Goal: Navigation & Orientation: Find specific page/section

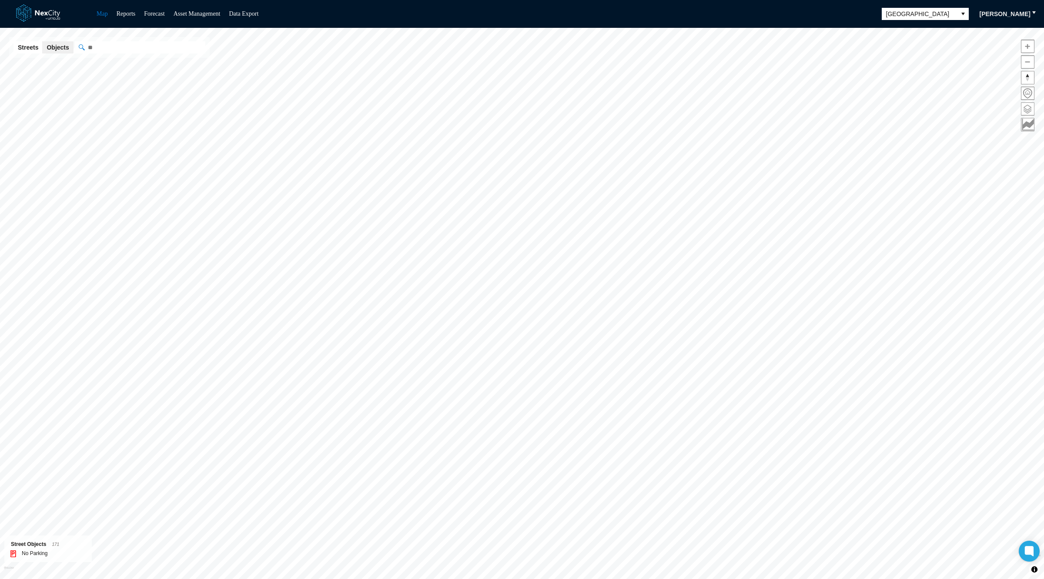
click at [1025, 103] on span at bounding box center [1028, 109] width 13 height 13
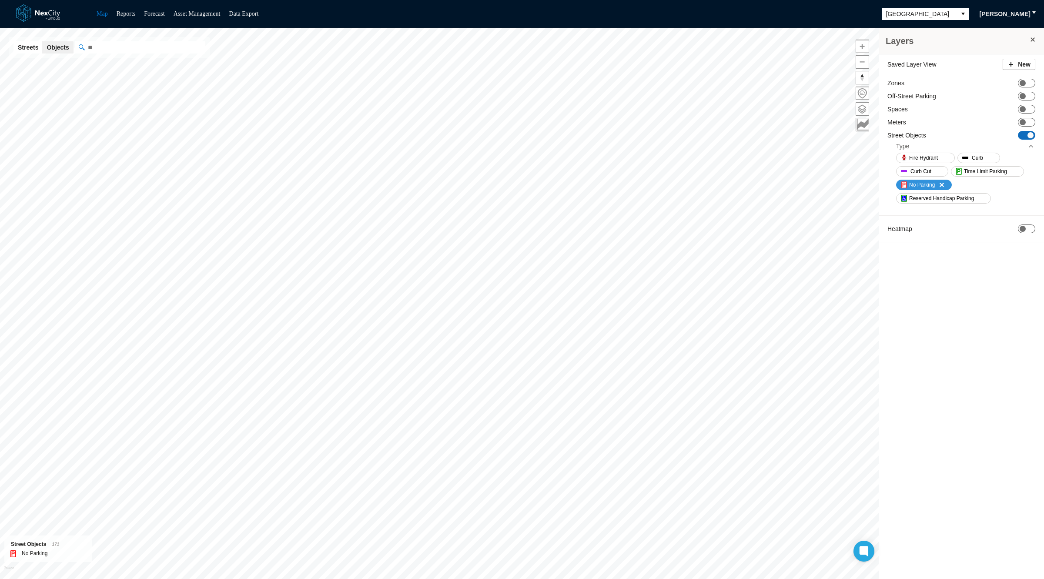
click at [928, 183] on span "No Parking" at bounding box center [922, 185] width 26 height 9
click at [1024, 131] on span "ON OFF" at bounding box center [1026, 135] width 17 height 9
click at [944, 16] on span "[GEOGRAPHIC_DATA]" at bounding box center [920, 14] width 66 height 9
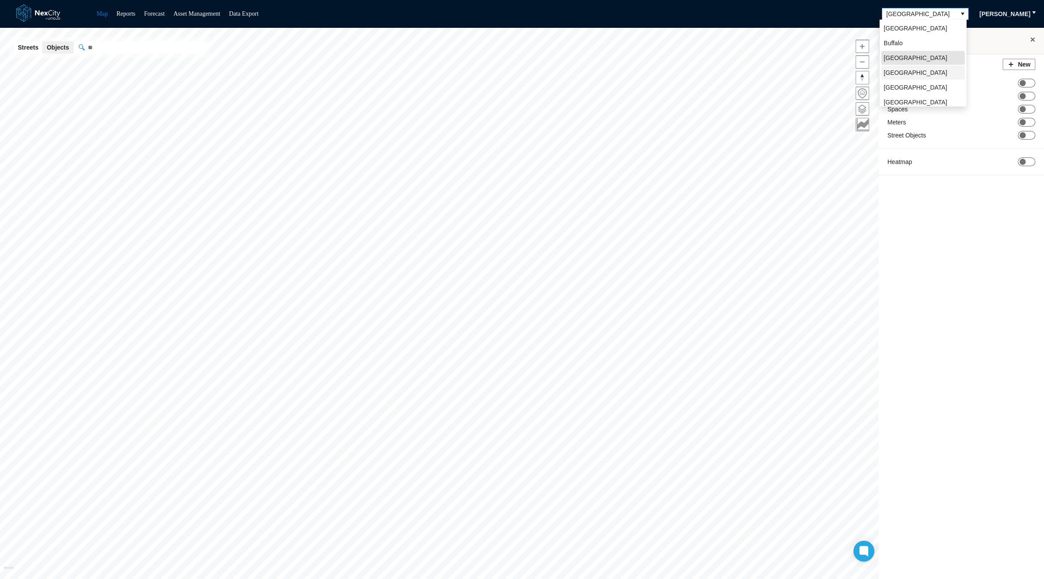
scroll to position [19, 0]
click at [906, 80] on span "[GEOGRAPHIC_DATA][PERSON_NAME]" at bounding box center [923, 87] width 78 height 17
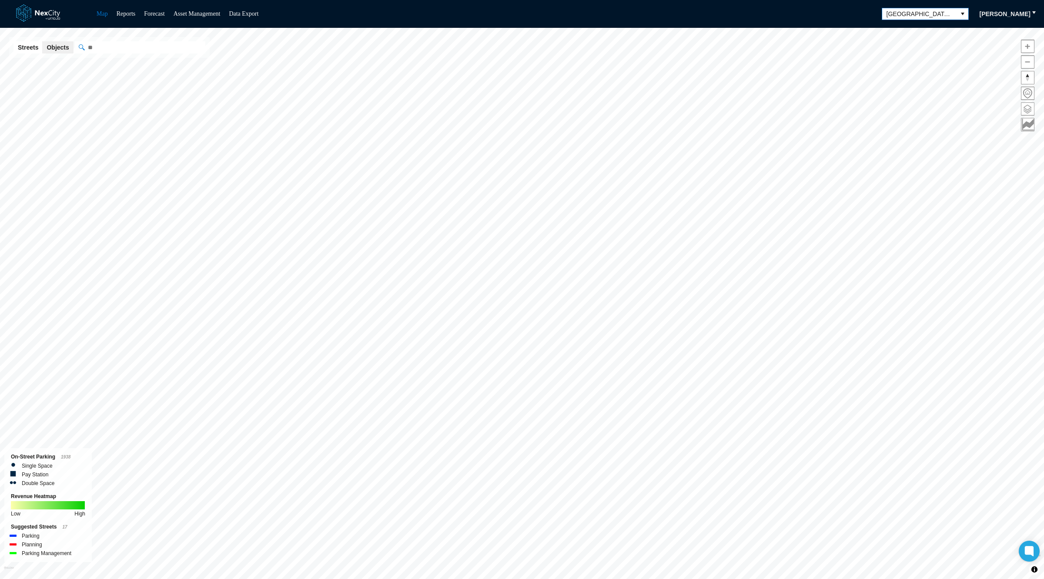
click at [1032, 112] on span at bounding box center [1028, 109] width 13 height 13
